Goal: Task Accomplishment & Management: Use online tool/utility

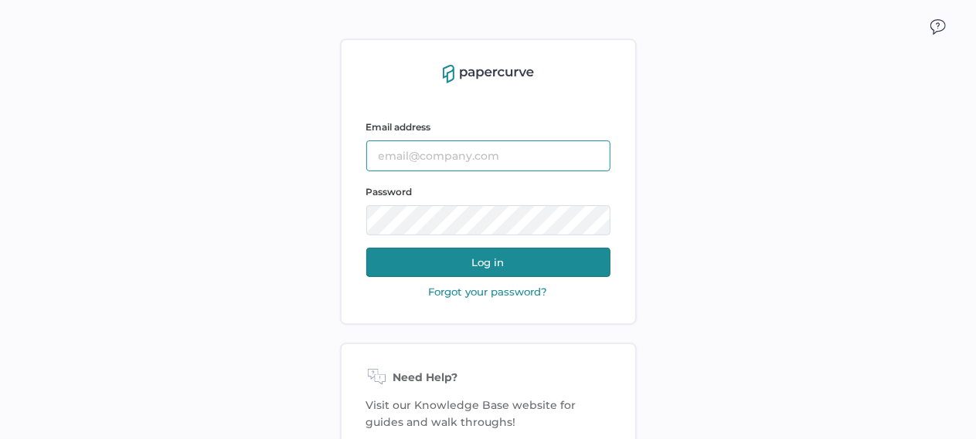
type input "tania.dmytrasz@fresenius-kabi.com"
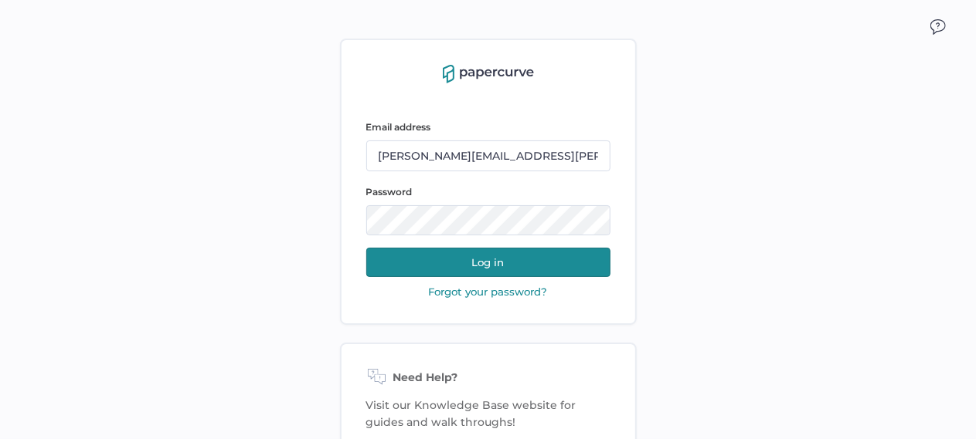
click at [504, 255] on button "Log in" at bounding box center [488, 262] width 244 height 29
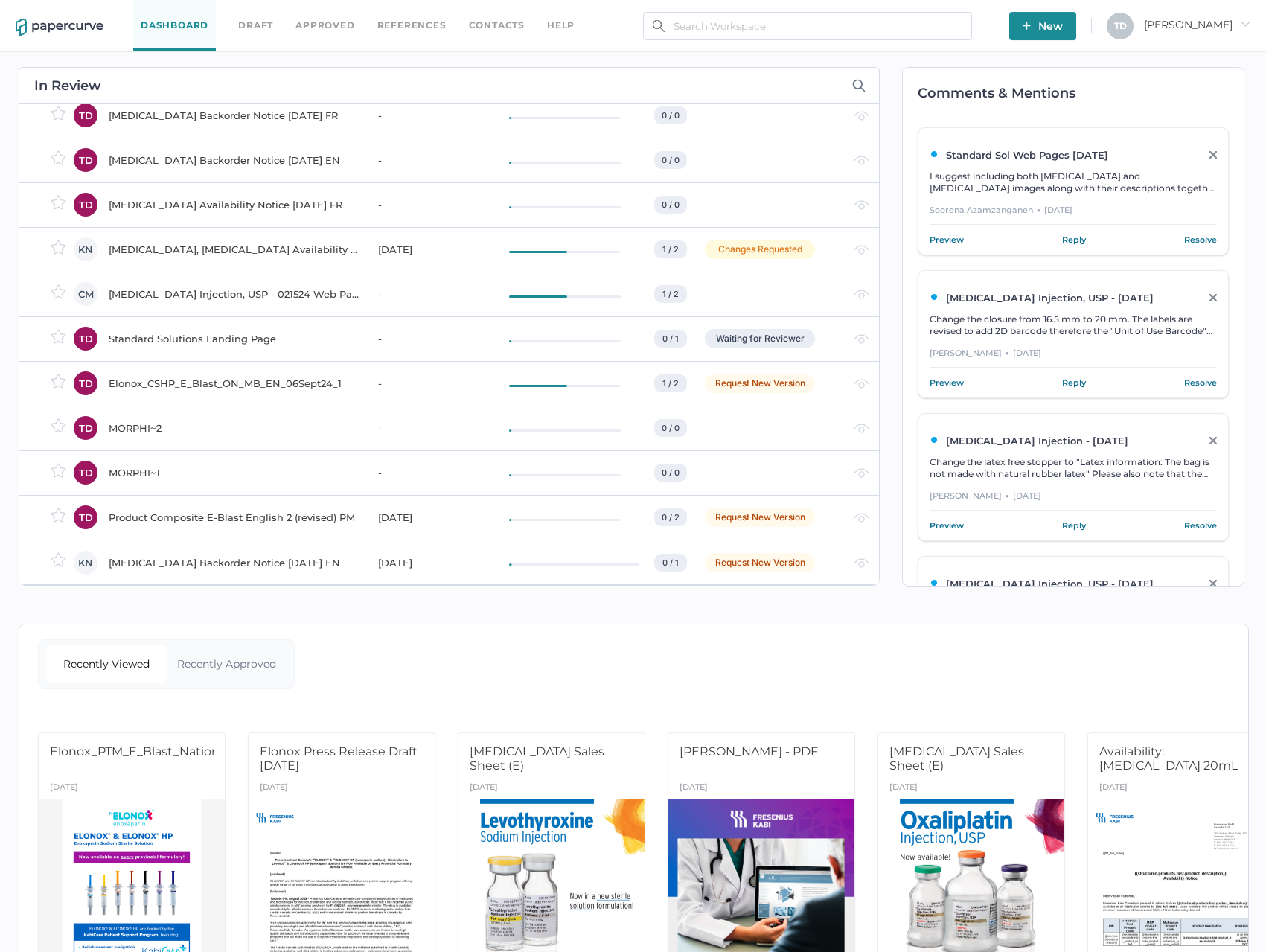
scroll to position [3270, 0]
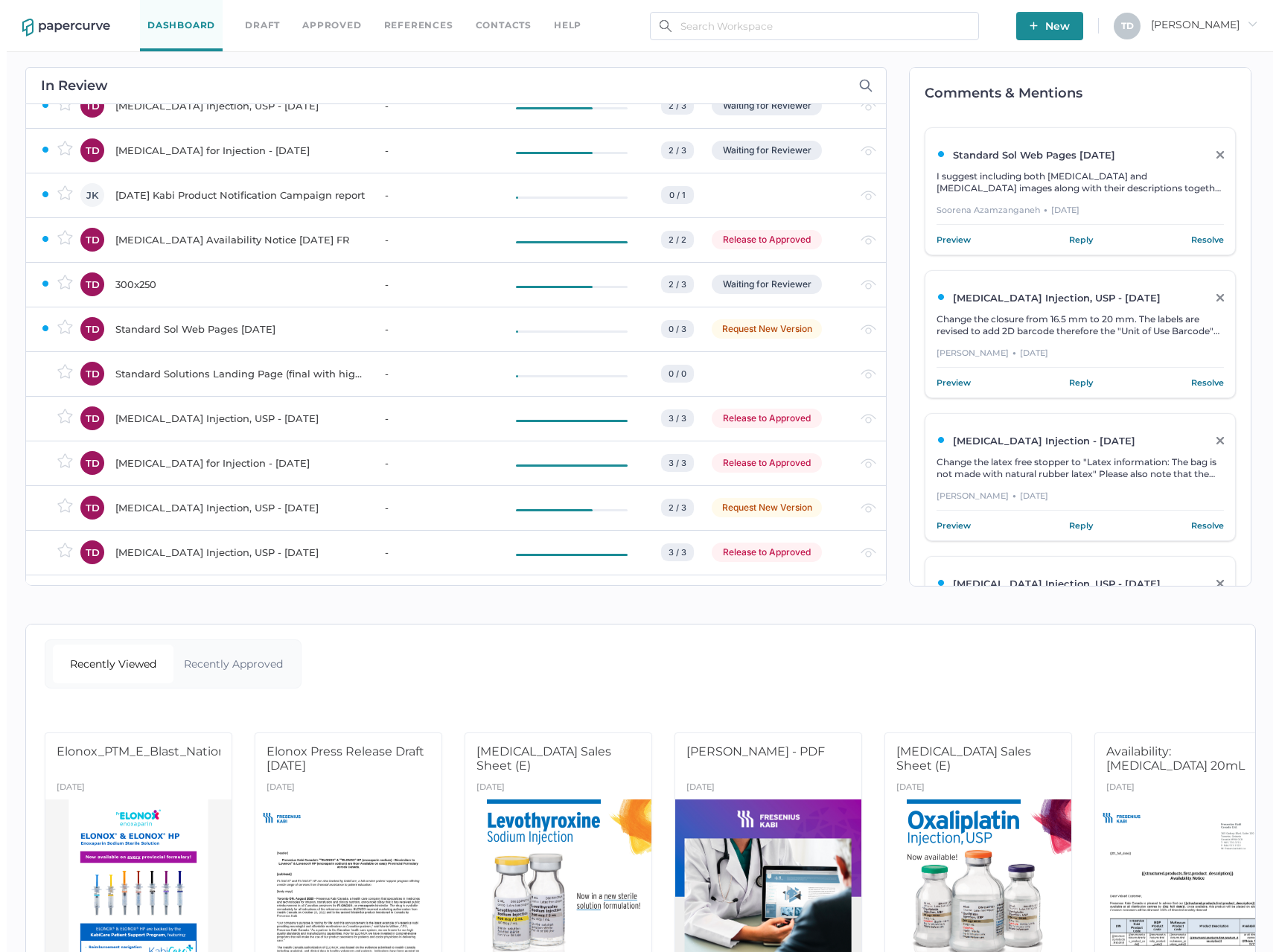
scroll to position [1637, 0]
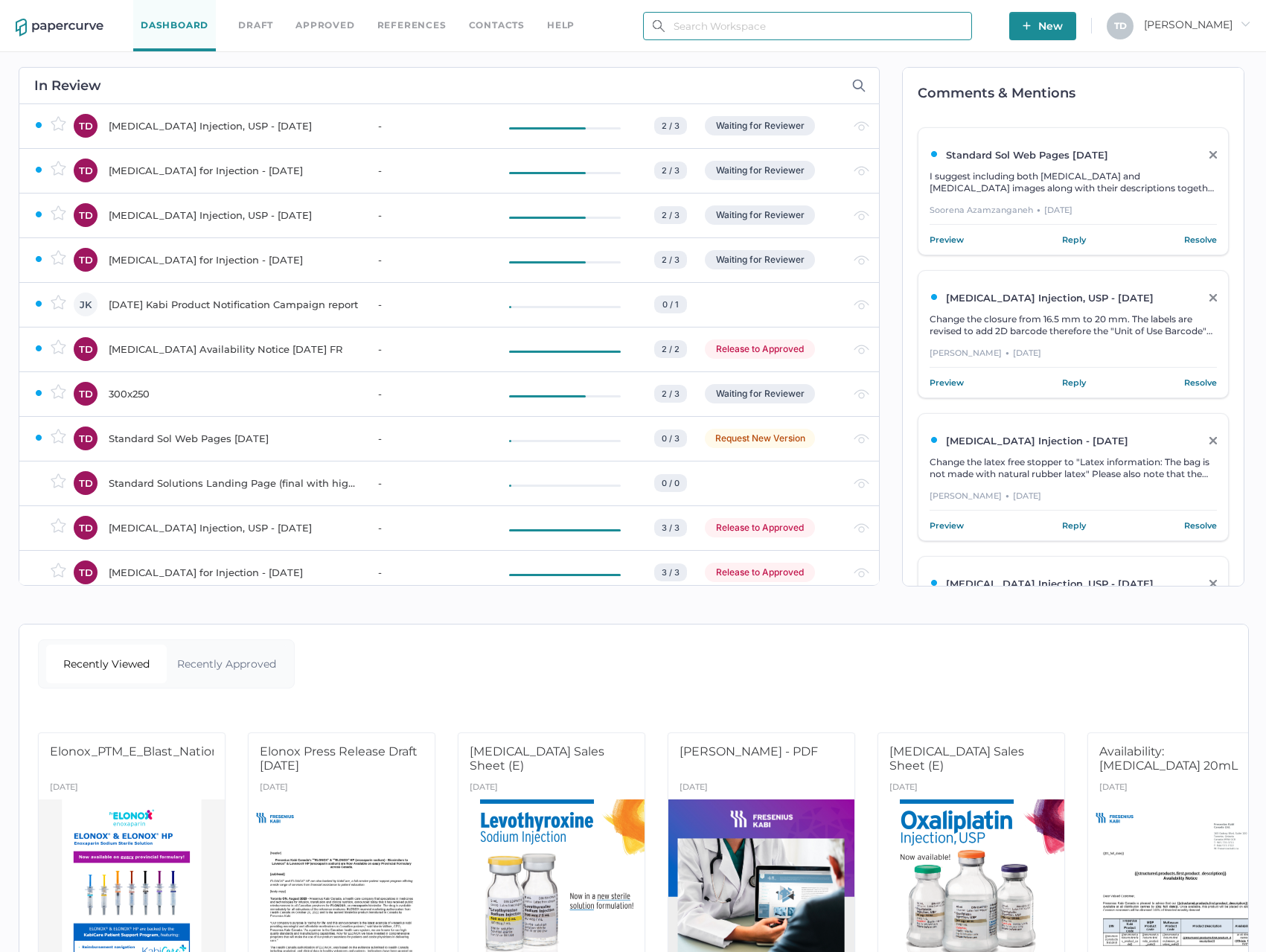
click at [929, 35] on input "text" at bounding box center [806, 25] width 329 height 28
paste input "Ceftazidime for Injection, USP"
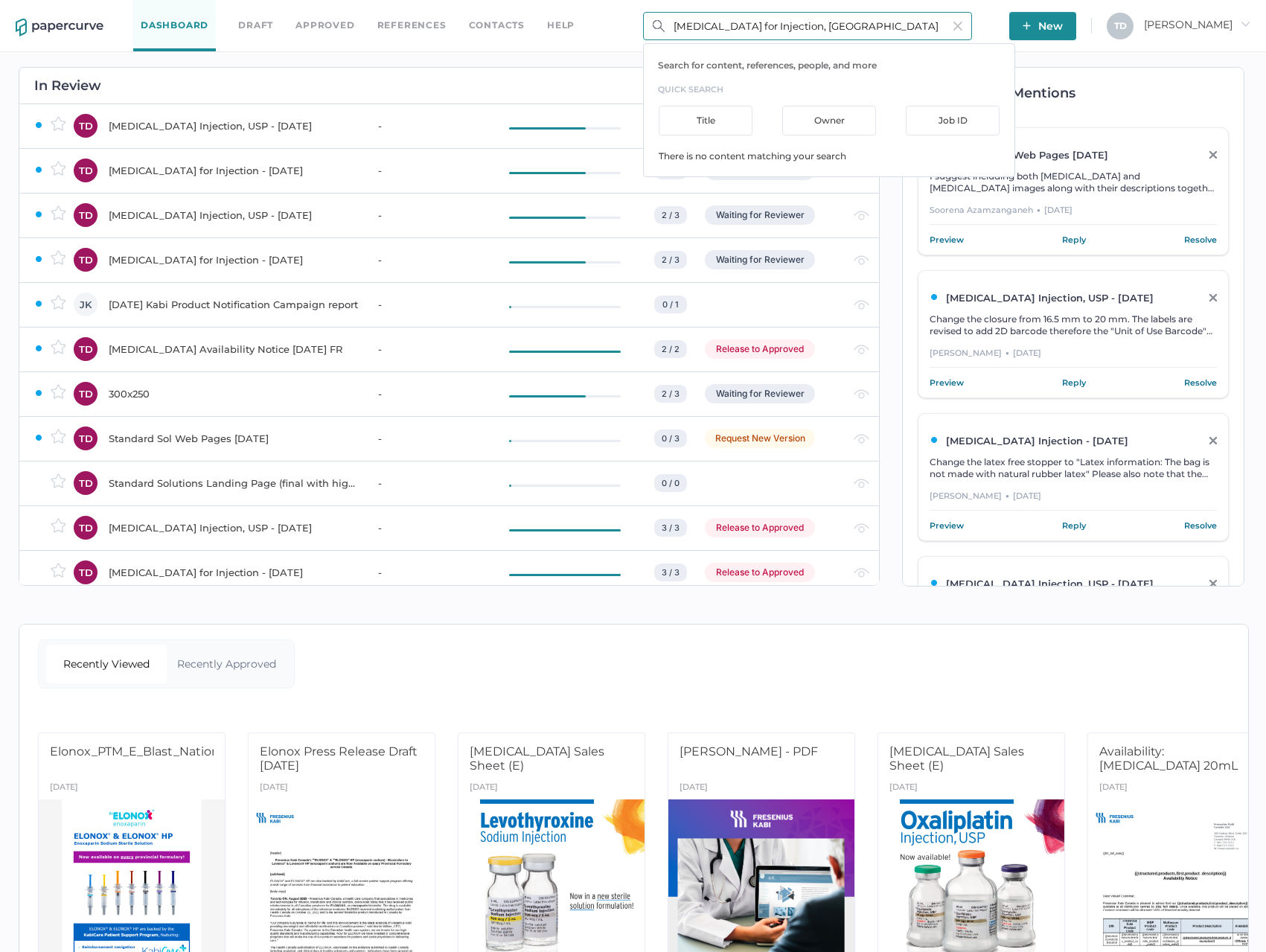
type input "Ceftazidime for Injection, USP"
click at [915, 188] on div "Ceftazidime for Injection, USP - FEB 17, 2022 Owner: Tania Dmytrasz Job ID : IV…" at bounding box center [829, 182] width 371 height 28
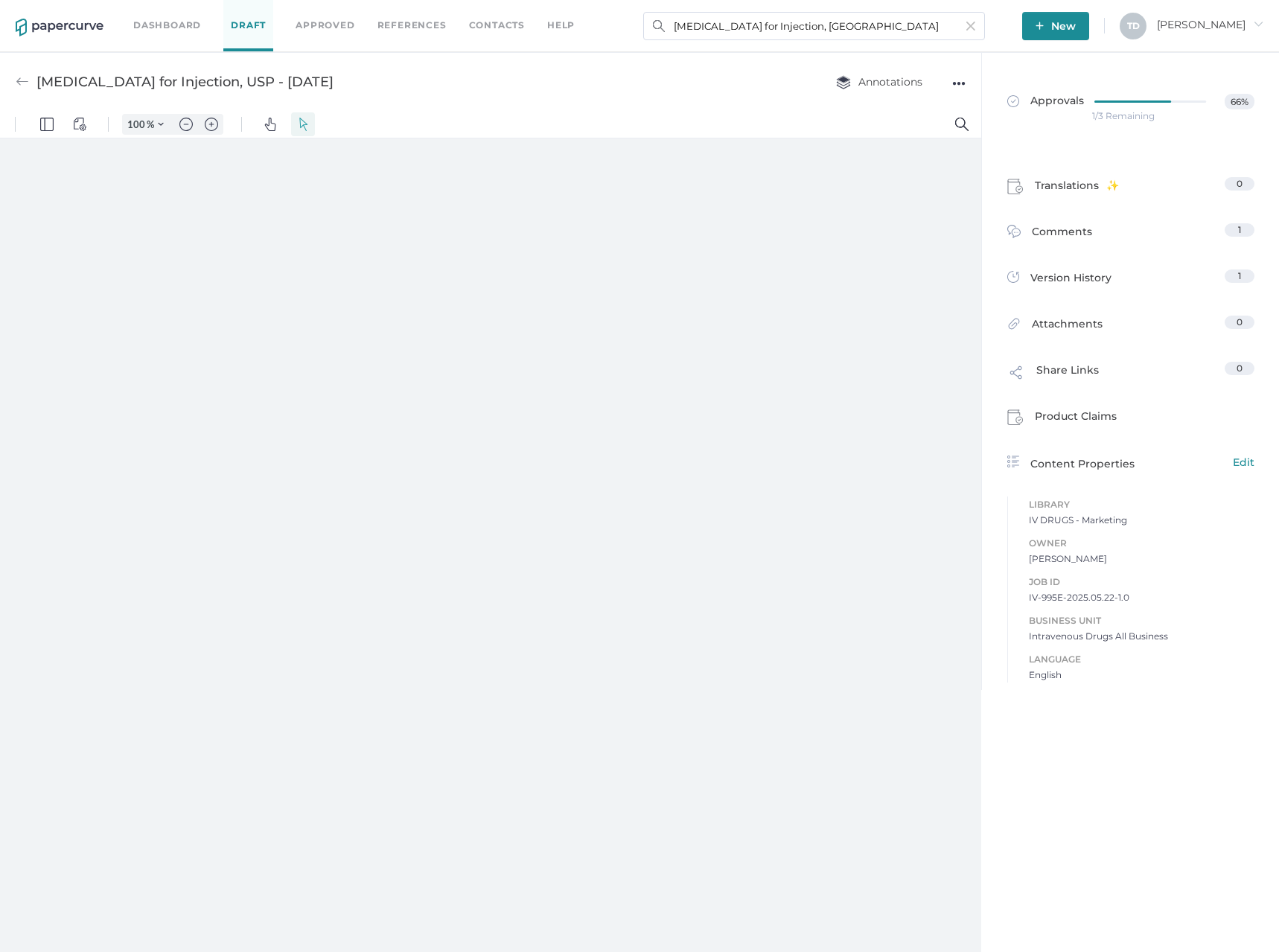
type input "136"
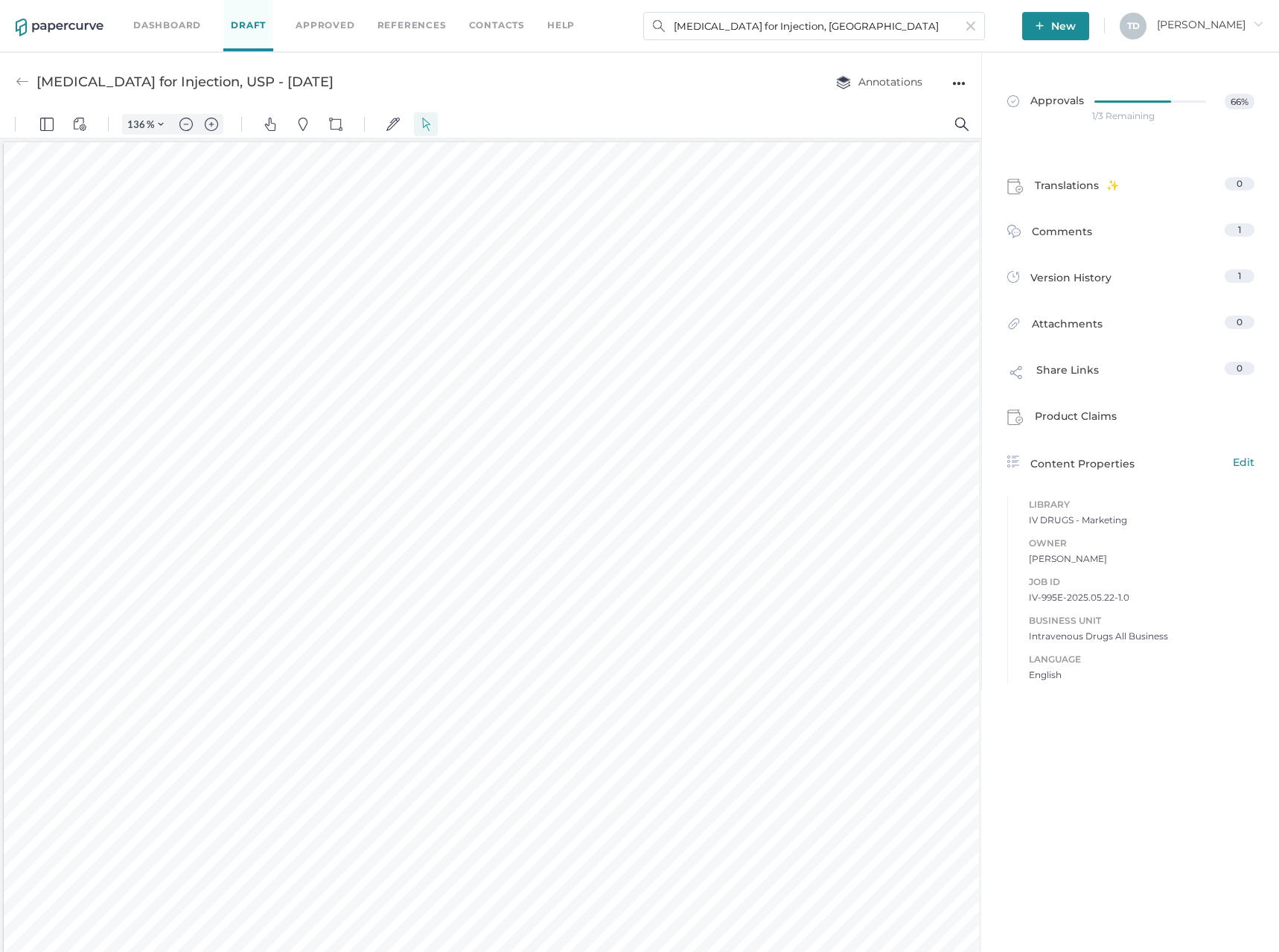
scroll to position [3, 0]
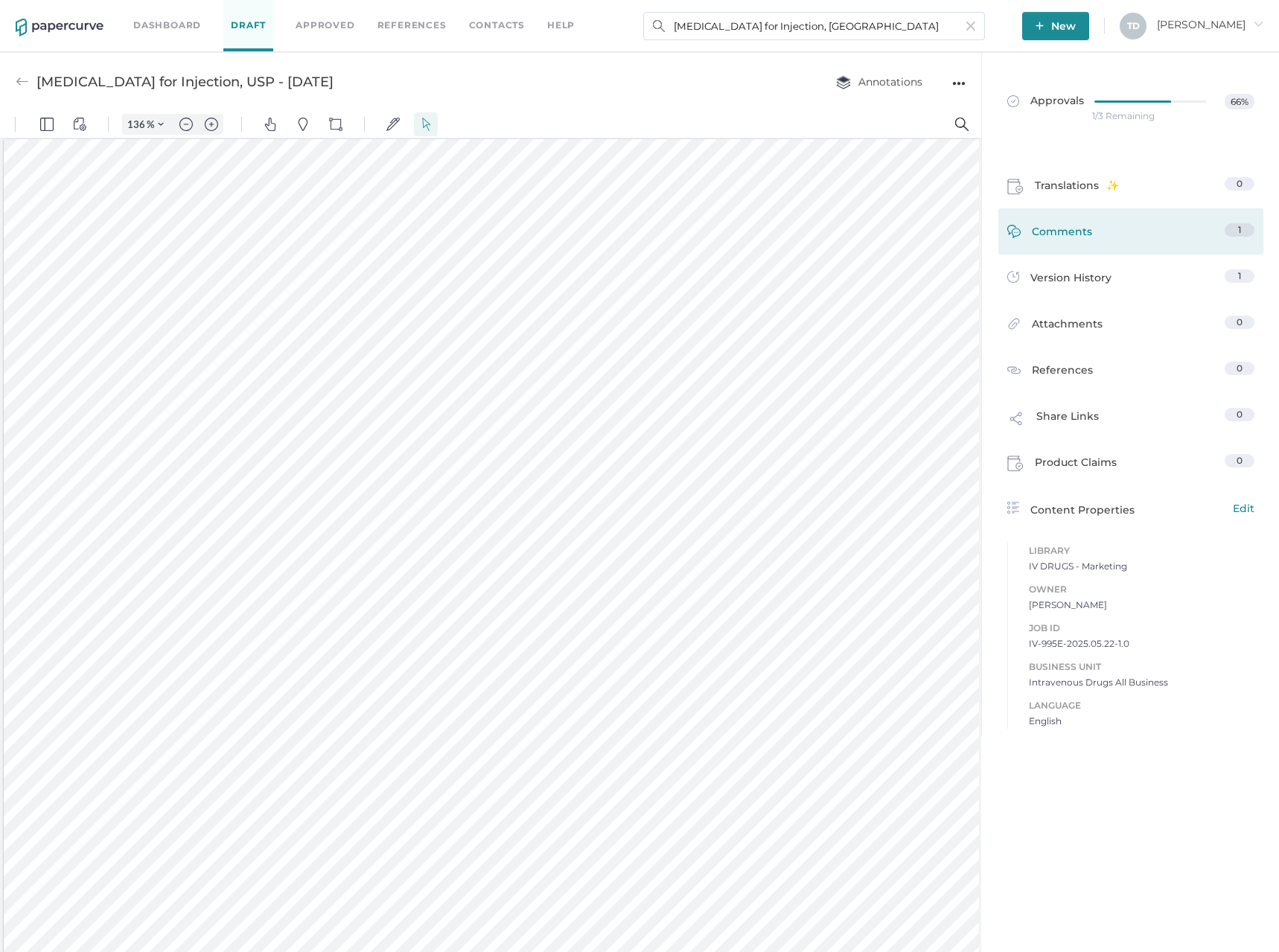
click at [1150, 234] on link "Comments 1" at bounding box center [1131, 235] width 247 height 23
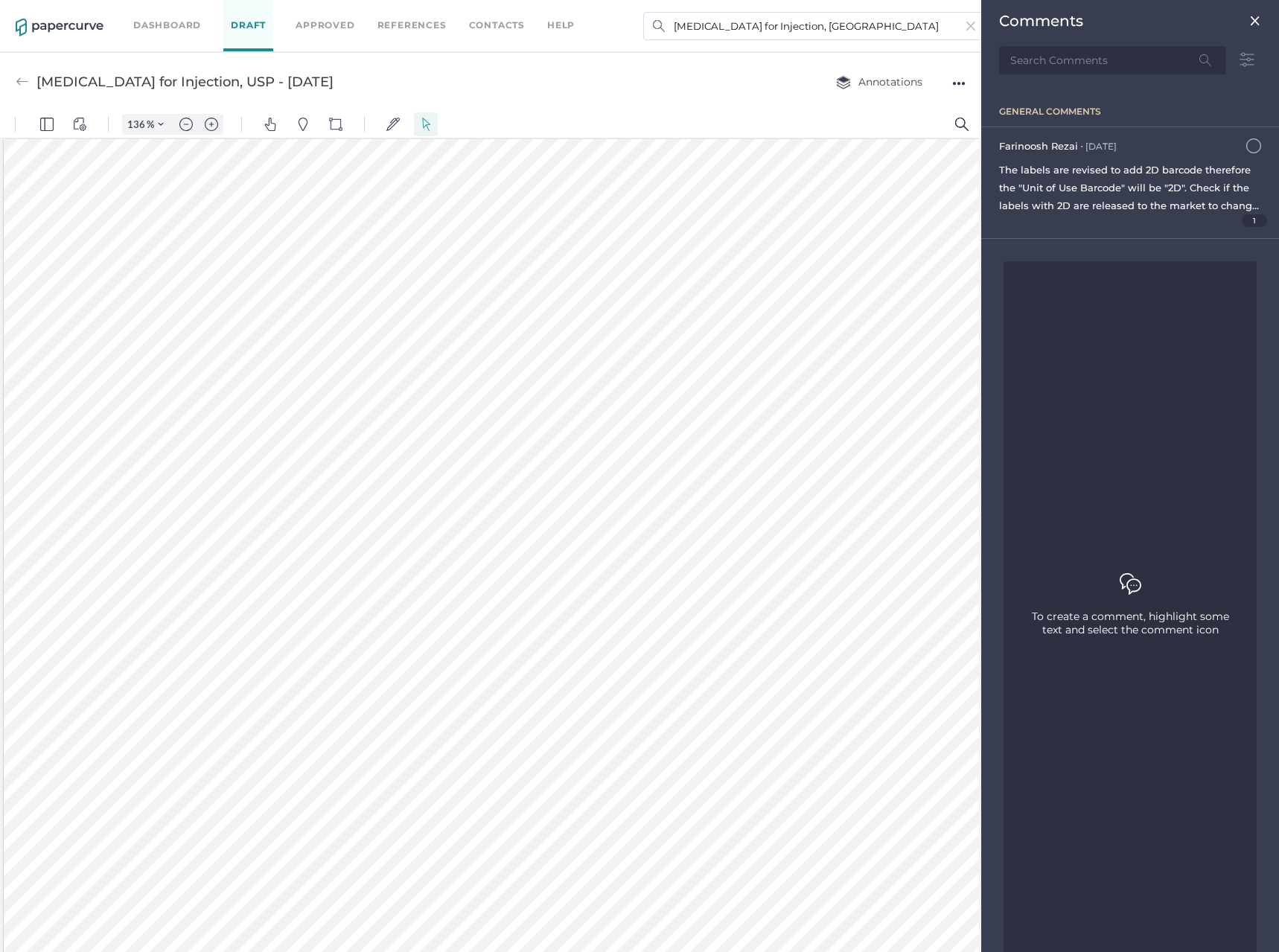
scroll to position [7, 0]
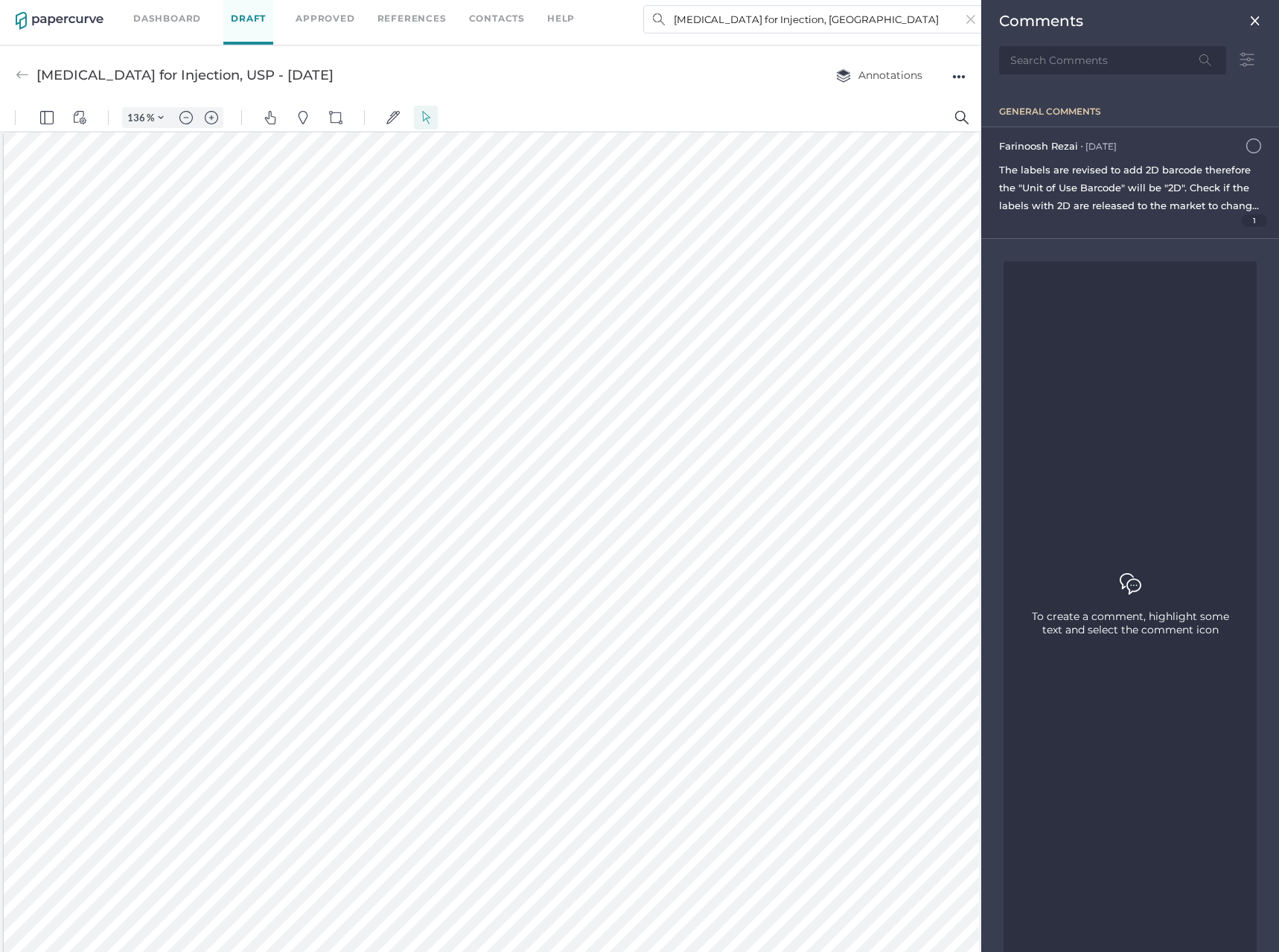
click at [1197, 183] on span "The labels are revised to add 2D barcode therefore the "Unit of Use Barcode" wi…" at bounding box center [1130, 232] width 260 height 137
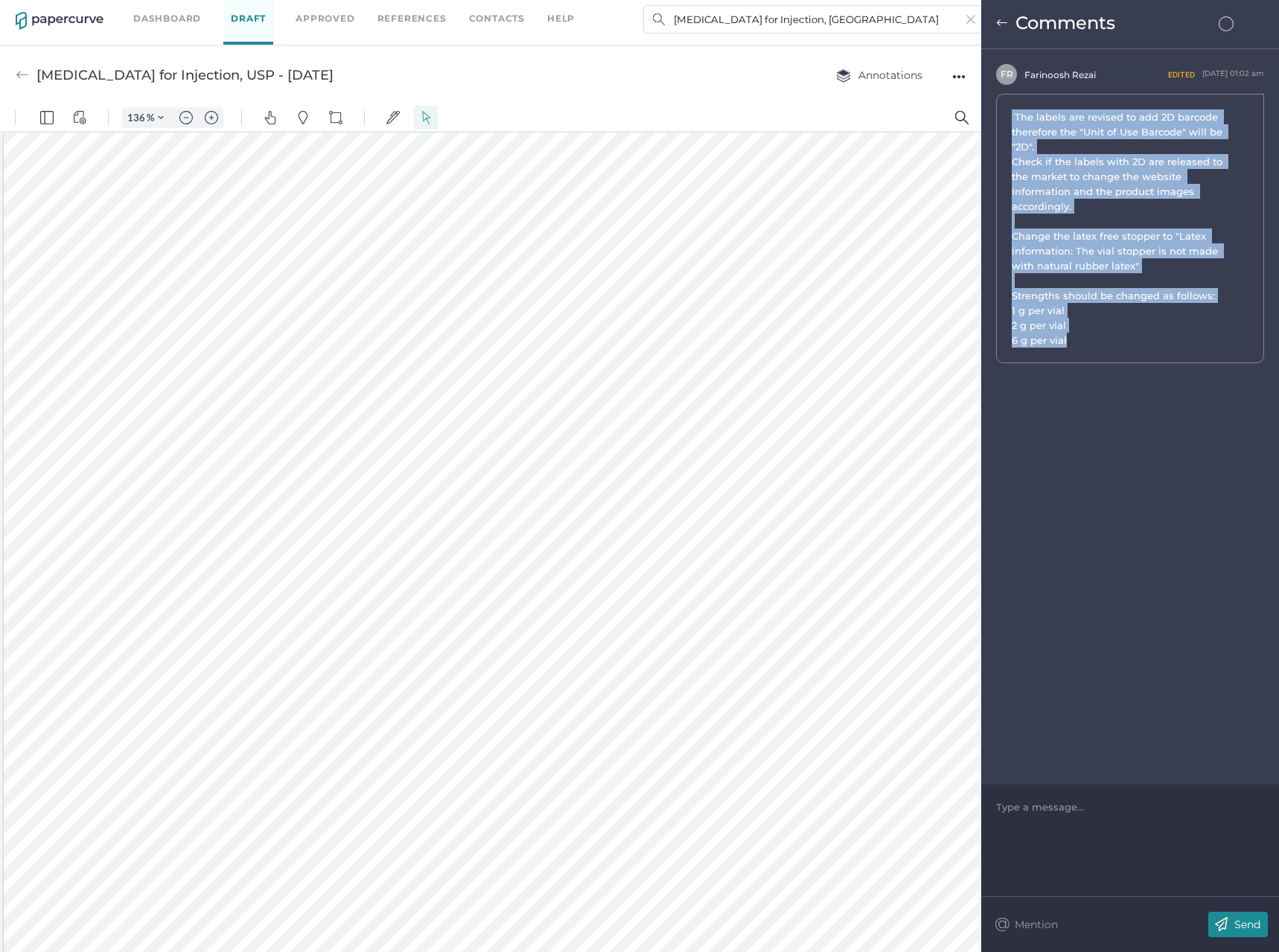
drag, startPoint x: 1101, startPoint y: 325, endPoint x: 1009, endPoint y: 114, distance: 230.2
click at [1009, 114] on div "The labels are revised to add 2D barcode therefore the "Unit of Use Barcode" wi…" at bounding box center [1130, 228] width 268 height 270
click at [1102, 321] on span "The labels are revised to add 2D barcode therefore the "Unit of Use Barcode" wi…" at bounding box center [1124, 228] width 225 height 238
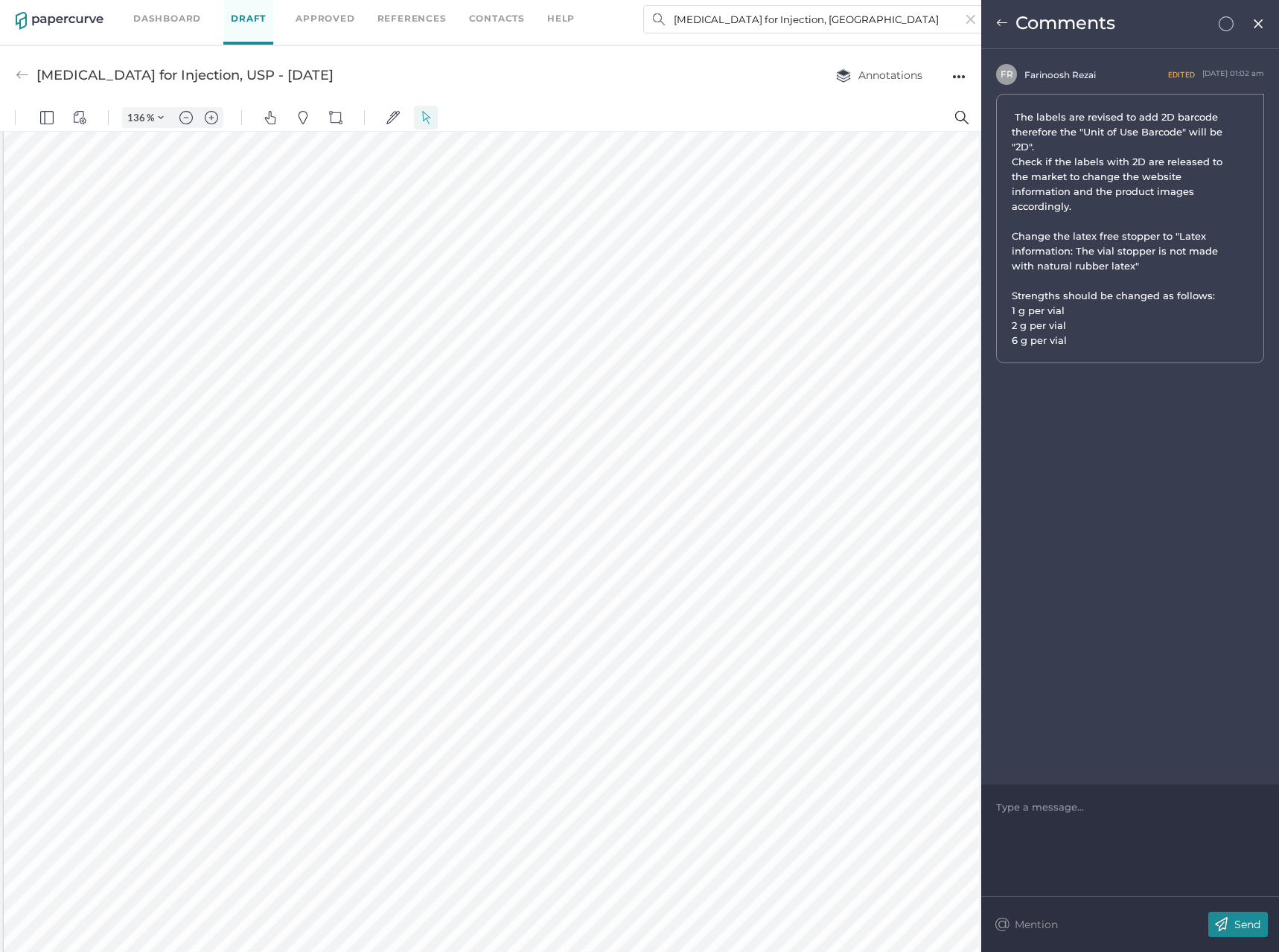
scroll to position [1194, 0]
click at [1122, 310] on span "The labels are revised to add 2D barcode therefore the "Unit of Use Barcode" wi…" at bounding box center [1124, 228] width 225 height 238
click at [1258, 24] on img at bounding box center [1258, 24] width 13 height 12
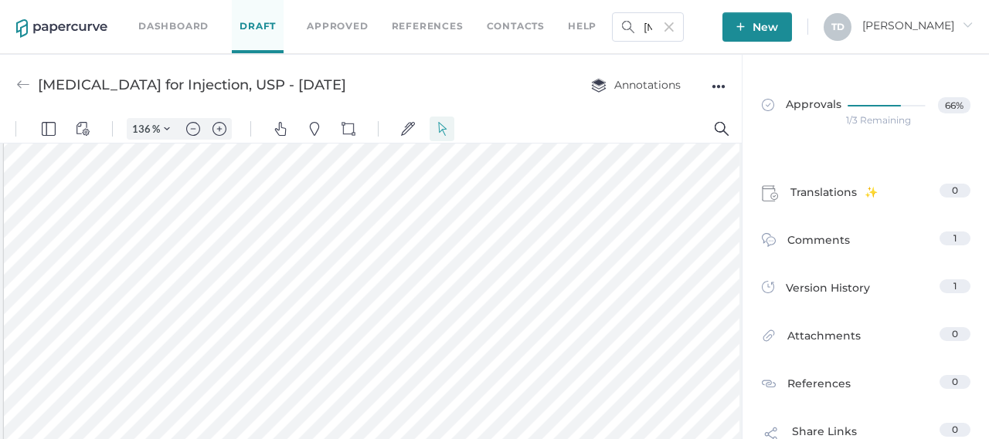
scroll to position [1380, 0]
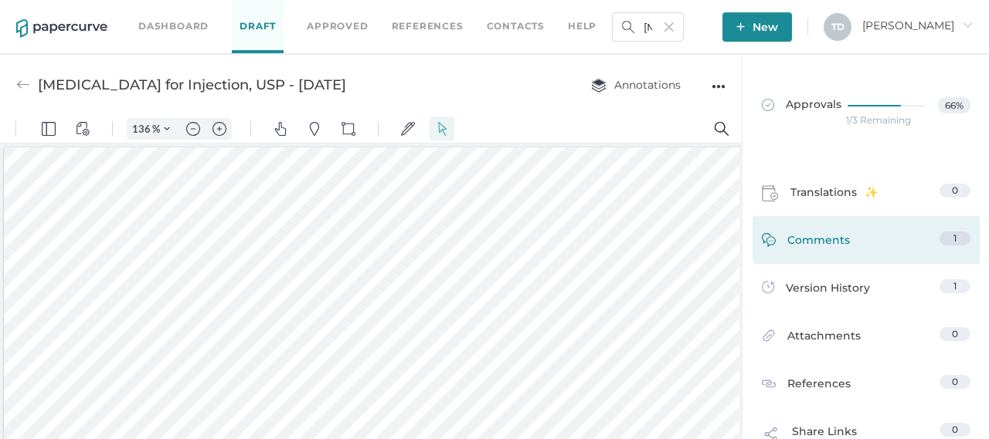
click at [862, 243] on link "Comments 1" at bounding box center [866, 244] width 209 height 24
